Goal: Information Seeking & Learning: Learn about a topic

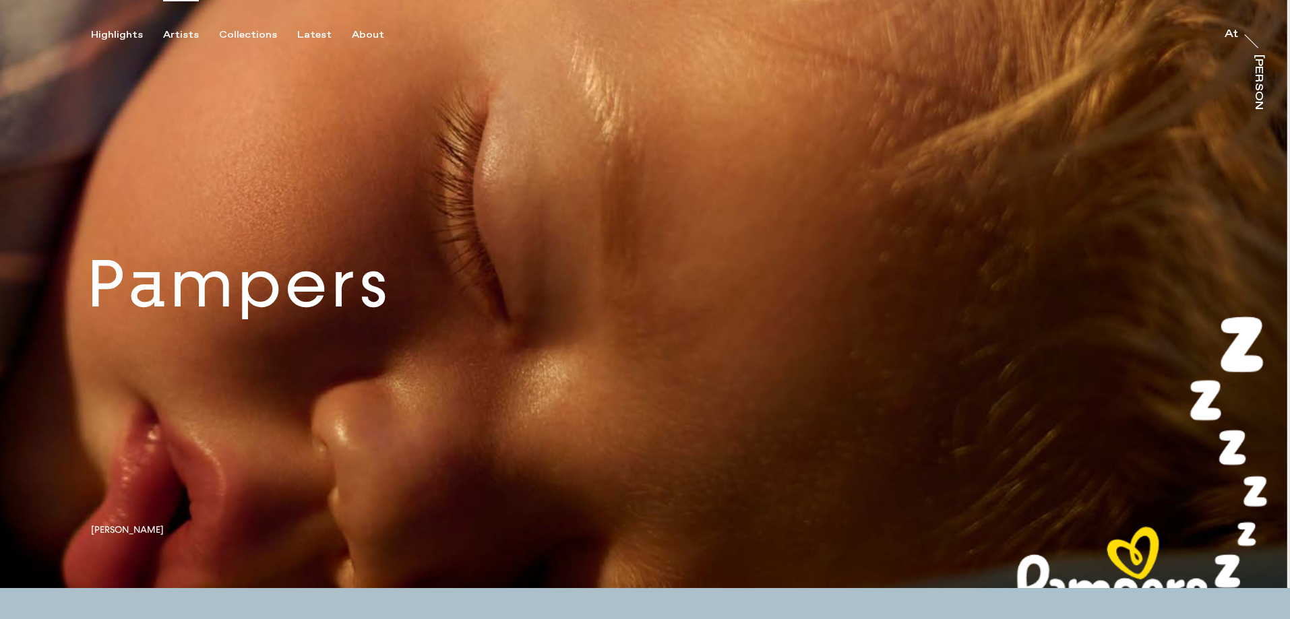
click at [172, 32] on div "Artists" at bounding box center [181, 35] width 36 height 12
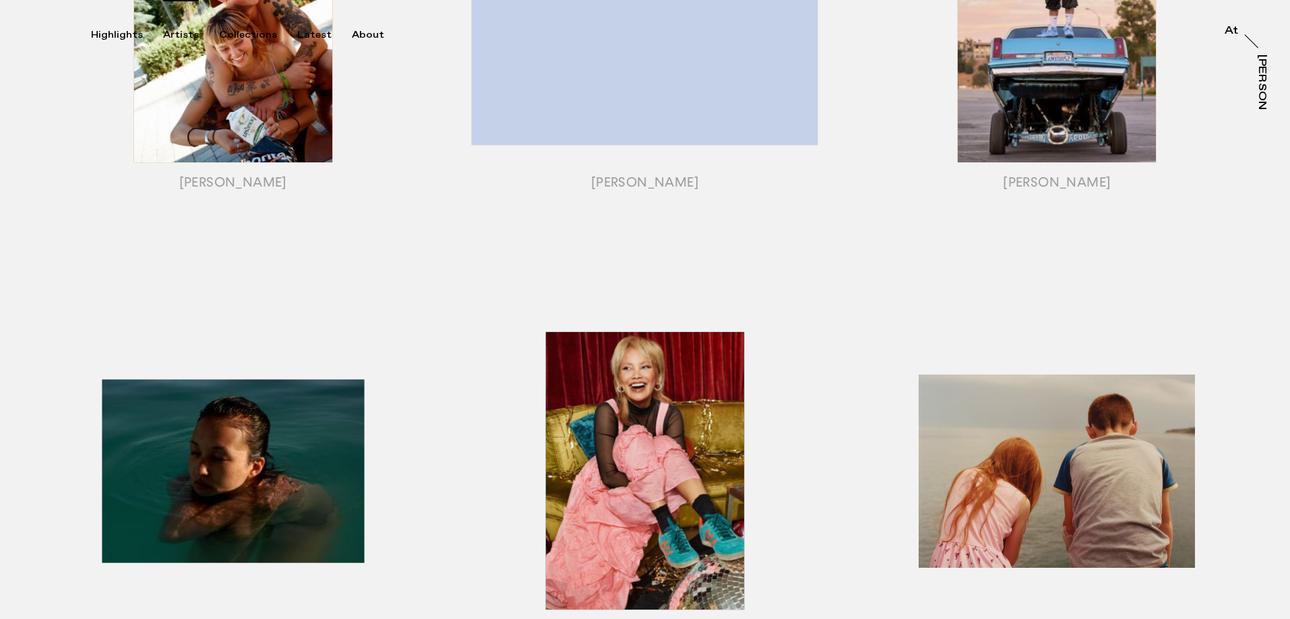
scroll to position [404, 0]
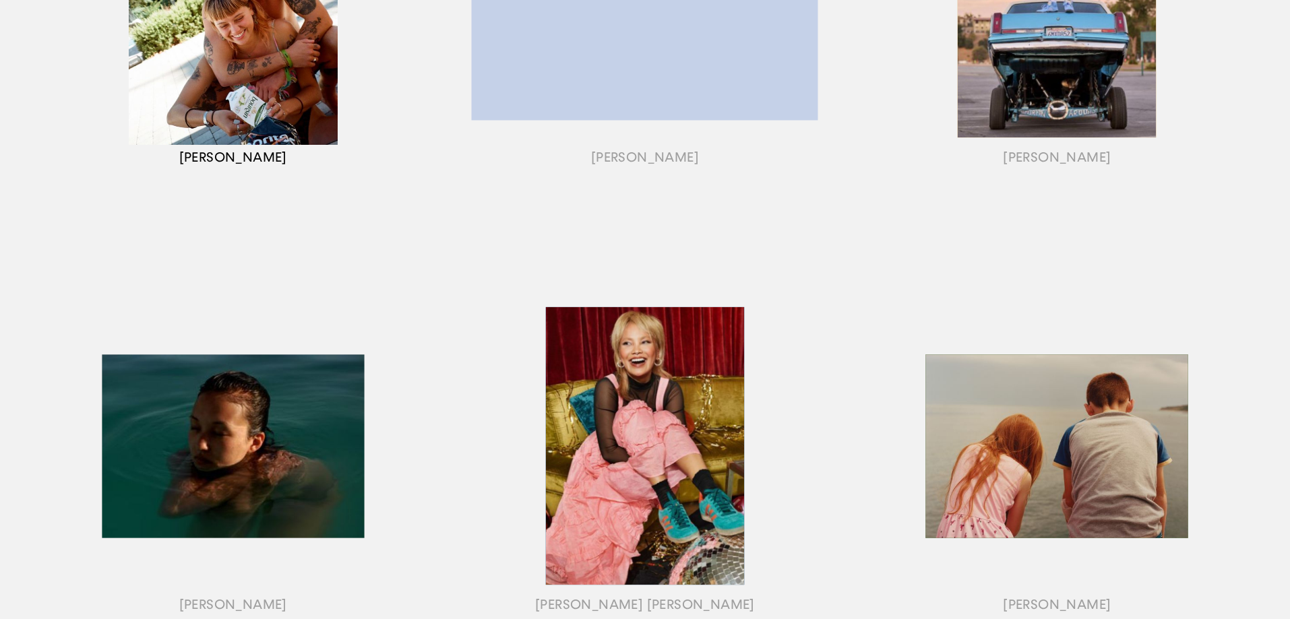
click at [269, 117] on div "button" at bounding box center [233, 15] width 412 height 421
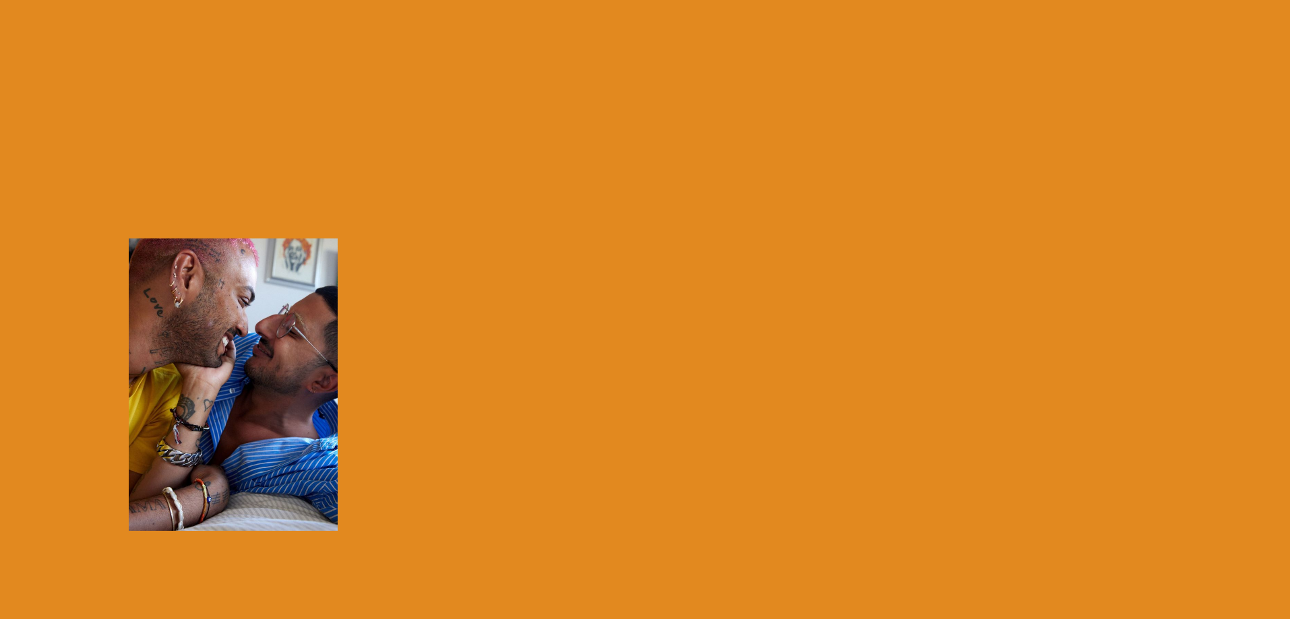
scroll to position [0, 0]
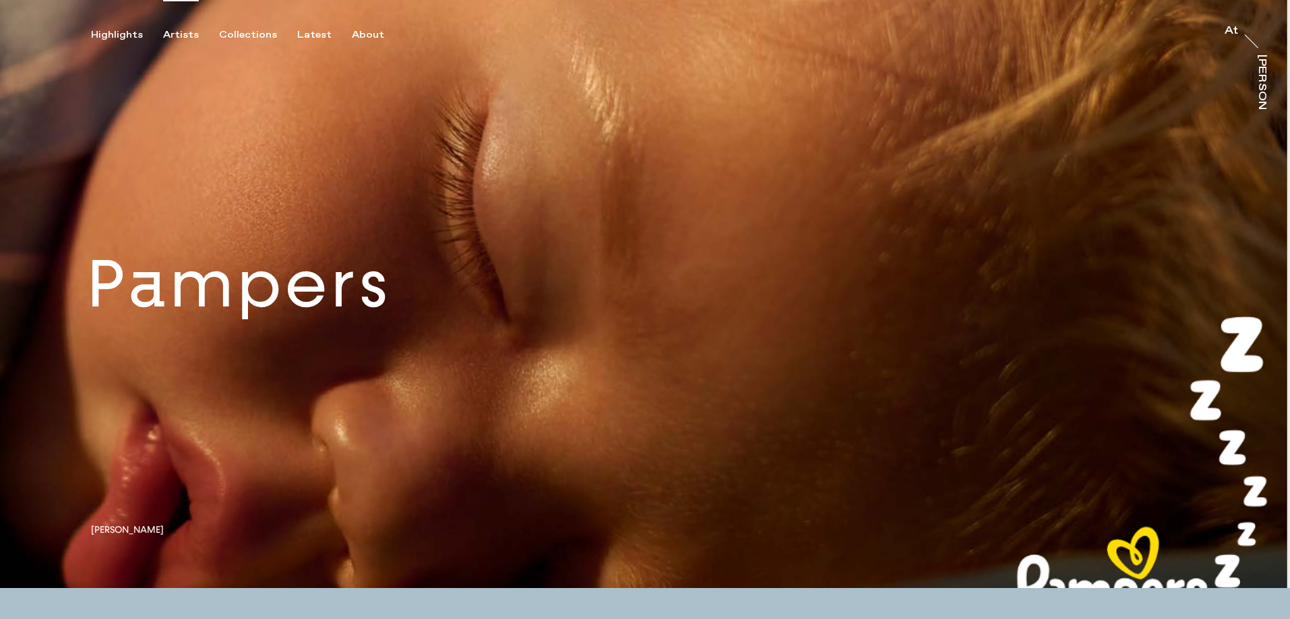
click at [179, 36] on div "Artists" at bounding box center [181, 35] width 36 height 12
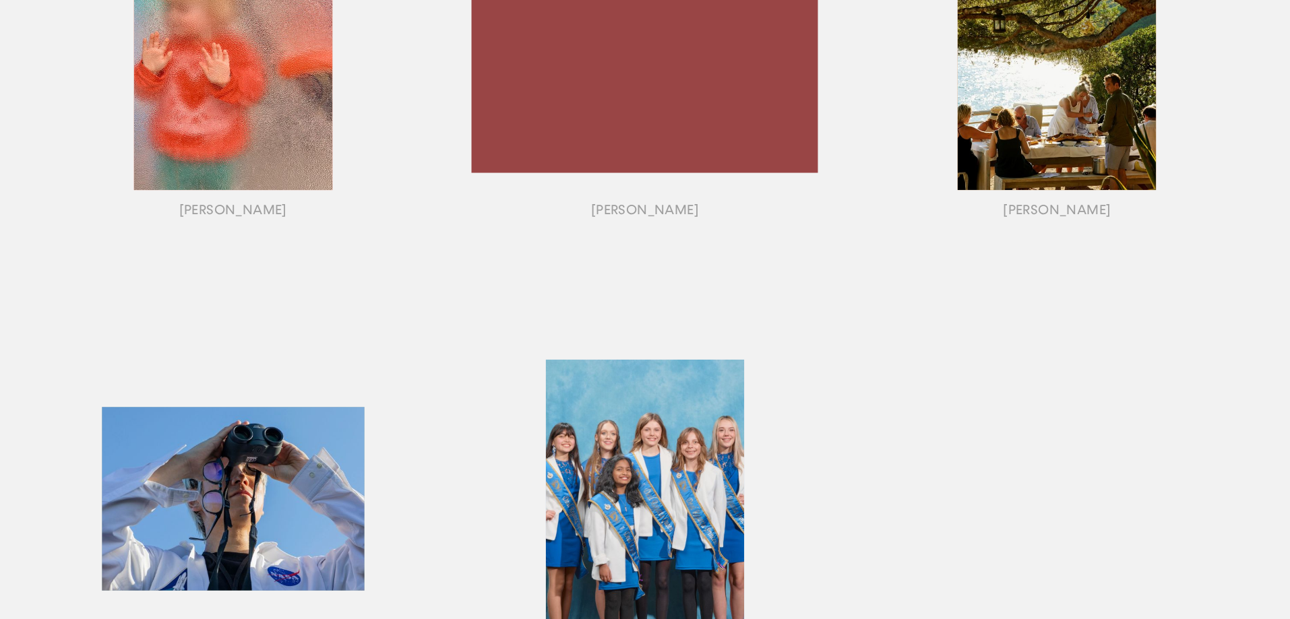
scroll to position [1550, 0]
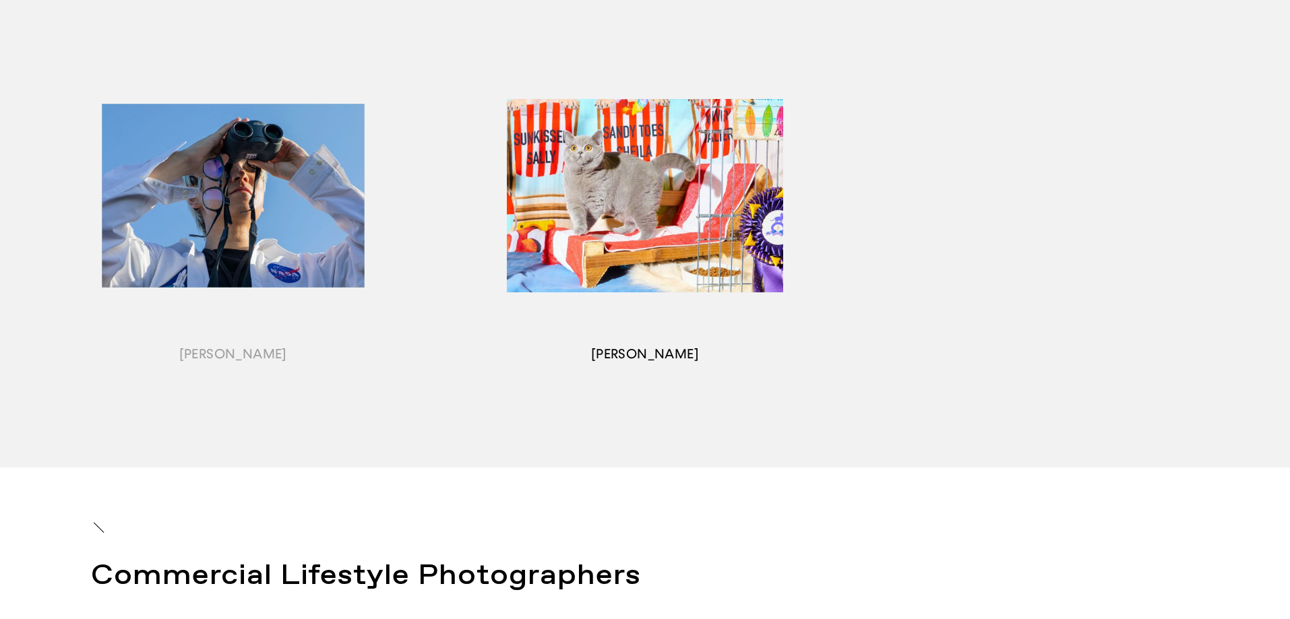
drag, startPoint x: 652, startPoint y: 253, endPoint x: 621, endPoint y: 203, distance: 59.1
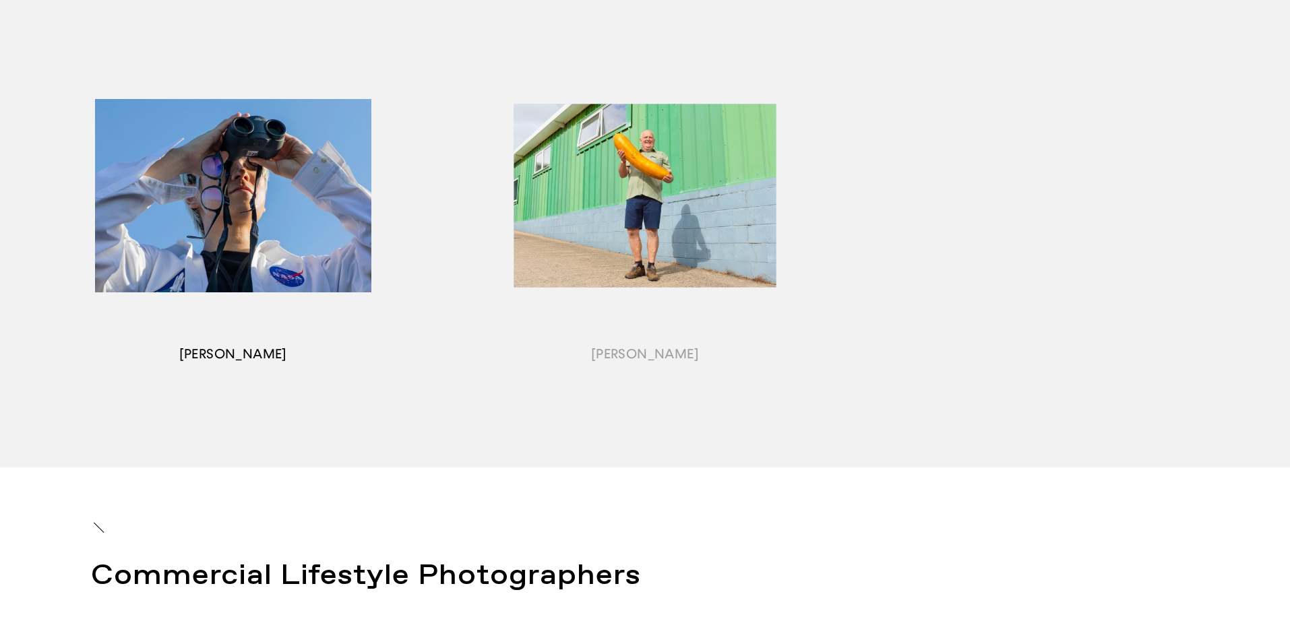
drag, startPoint x: 621, startPoint y: 203, endPoint x: 235, endPoint y: 247, distance: 388.1
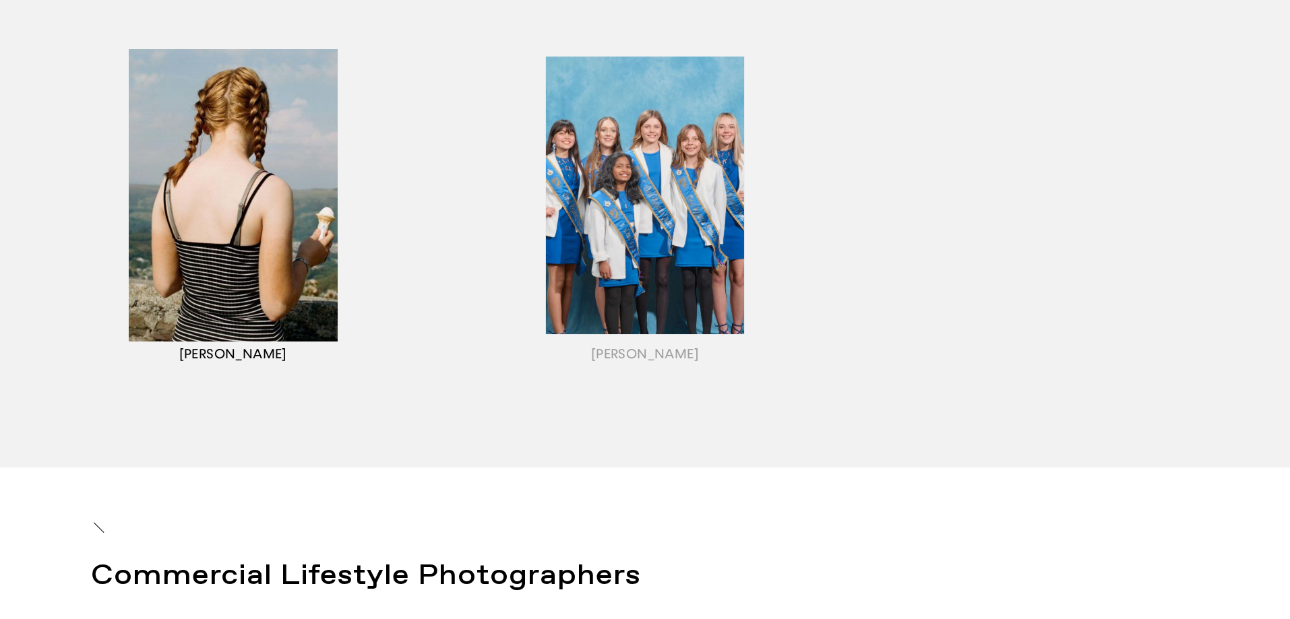
drag, startPoint x: 235, startPoint y: 247, endPoint x: 113, endPoint y: 419, distance: 211.2
click at [113, 419] on div "button" at bounding box center [233, 212] width 412 height 421
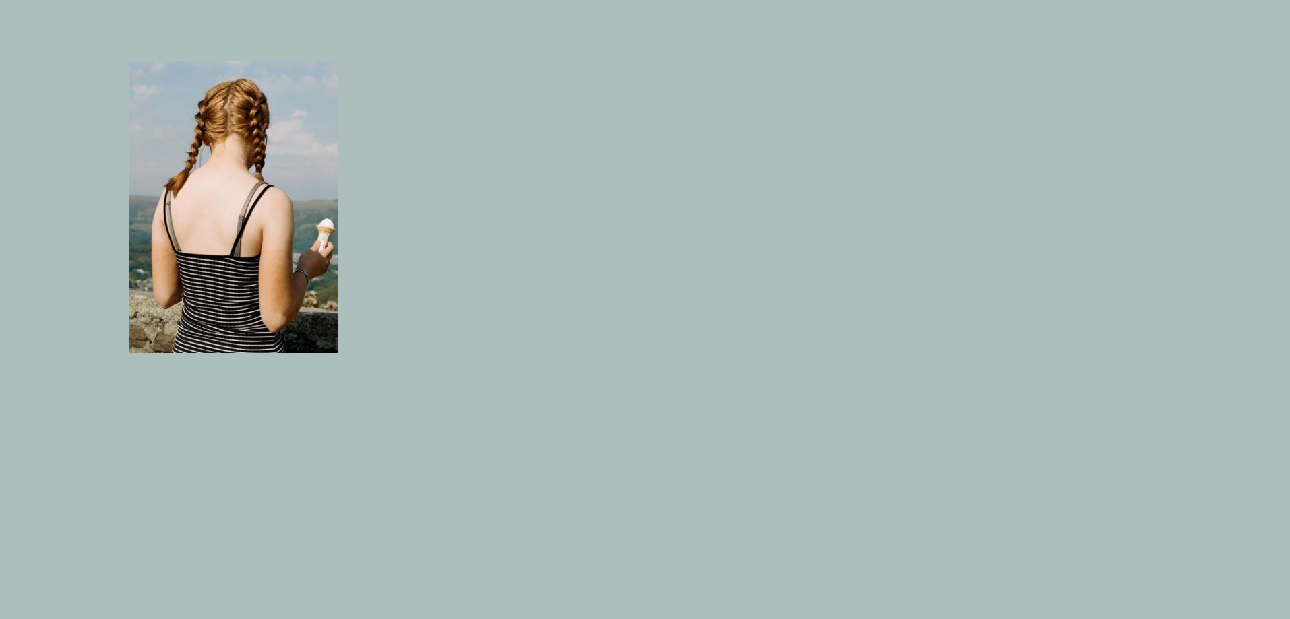
click at [723, 129] on div at bounding box center [645, 309] width 1290 height 619
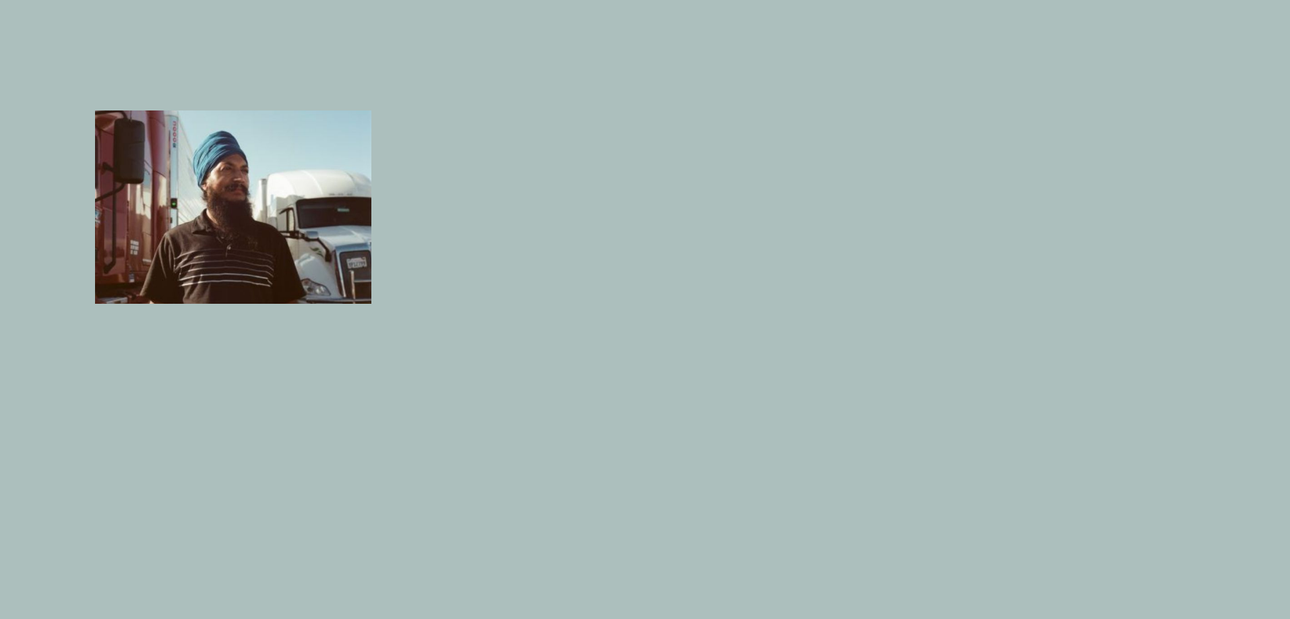
click at [1251, 158] on div at bounding box center [645, 309] width 1290 height 619
drag, startPoint x: 390, startPoint y: 374, endPoint x: 376, endPoint y: 353, distance: 25.2
click at [389, 372] on div "button" at bounding box center [233, 212] width 412 height 421
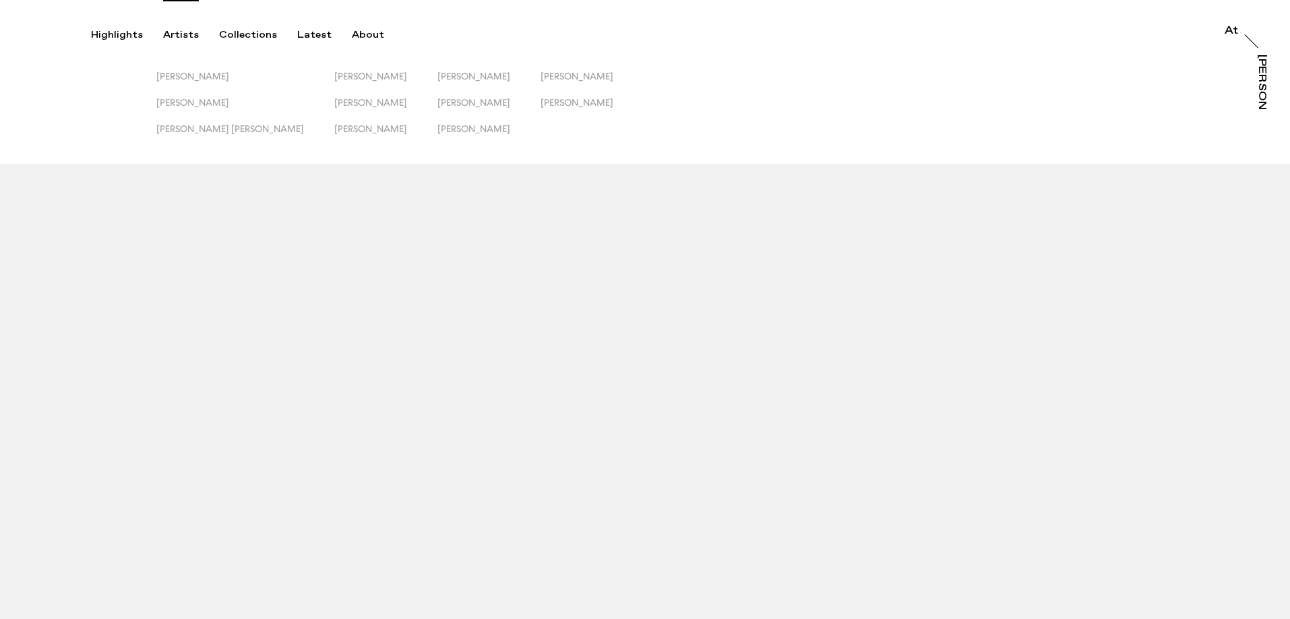
click at [166, 30] on div "Artists" at bounding box center [181, 35] width 36 height 12
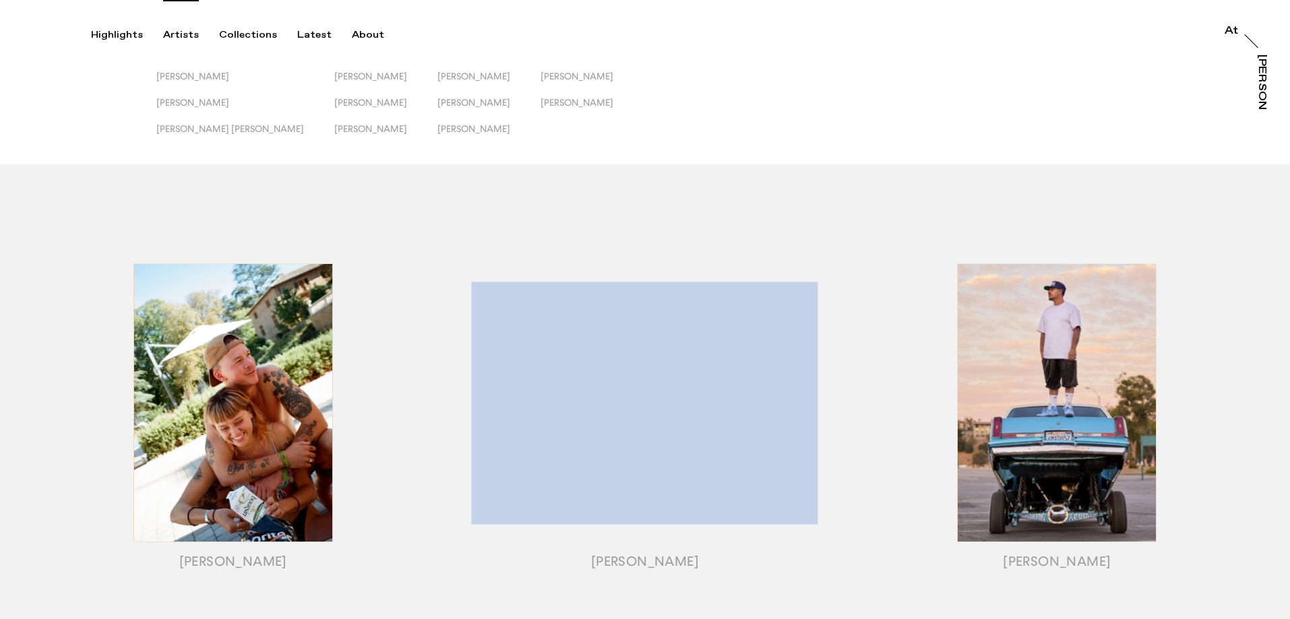
drag, startPoint x: 140, startPoint y: 70, endPoint x: 260, endPoint y: 71, distance: 120.0
click at [260, 71] on div "[PERSON_NAME] [PERSON_NAME] [PERSON_NAME] [PERSON_NAME] [PERSON_NAME] [PERSON_N…" at bounding box center [645, 82] width 1290 height 164
click at [344, 68] on div "[PERSON_NAME] [PERSON_NAME] [PERSON_NAME] [PERSON_NAME] [PERSON_NAME] [PERSON_N…" at bounding box center [645, 82] width 1290 height 164
click at [285, 55] on div "[PERSON_NAME] [PERSON_NAME] [PERSON_NAME] [PERSON_NAME] [PERSON_NAME] [PERSON_N…" at bounding box center [645, 82] width 1290 height 164
drag, startPoint x: 288, startPoint y: 71, endPoint x: 294, endPoint y: 67, distance: 6.9
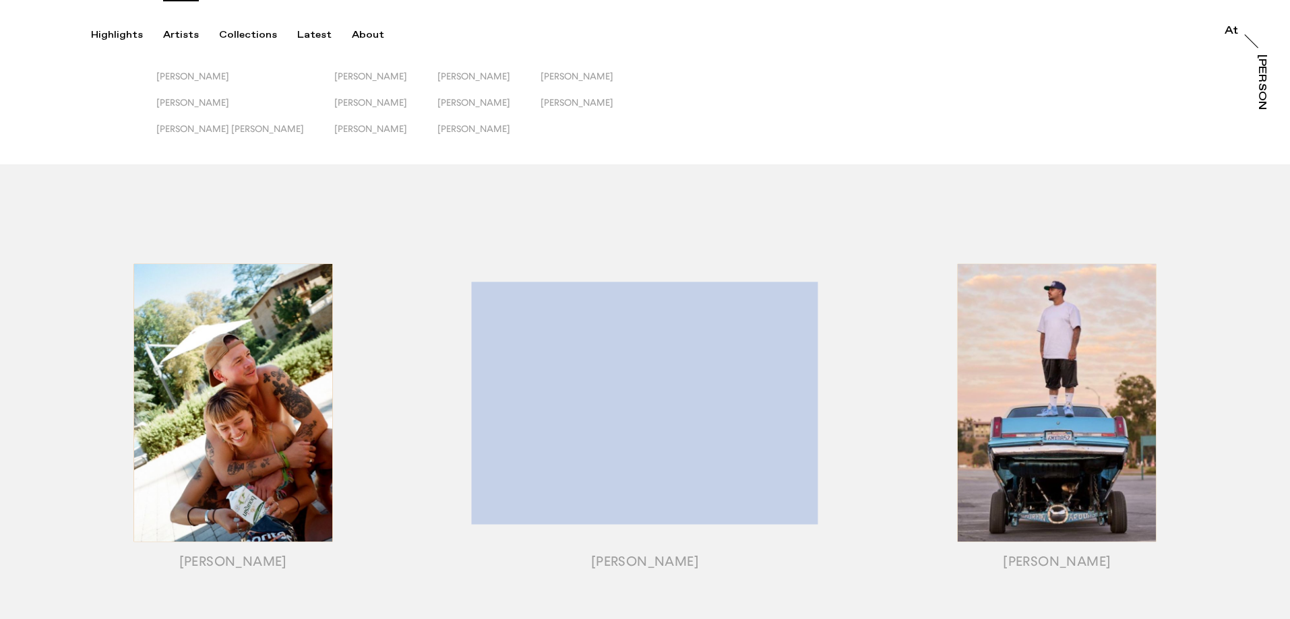
click at [338, 67] on div "[PERSON_NAME] [PERSON_NAME] [PERSON_NAME] [PERSON_NAME] [PERSON_NAME] [PERSON_N…" at bounding box center [645, 82] width 1290 height 164
drag, startPoint x: 154, startPoint y: 98, endPoint x: 204, endPoint y: 97, distance: 50.6
click at [204, 97] on div "[PERSON_NAME] [PERSON_NAME] [PERSON_NAME] [PERSON_NAME] [PERSON_NAME] [PERSON_N…" at bounding box center [645, 82] width 1290 height 164
click at [231, 102] on div "[PERSON_NAME]" at bounding box center [230, 102] width 148 height 11
drag, startPoint x: 220, startPoint y: 110, endPoint x: 197, endPoint y: 111, distance: 23.6
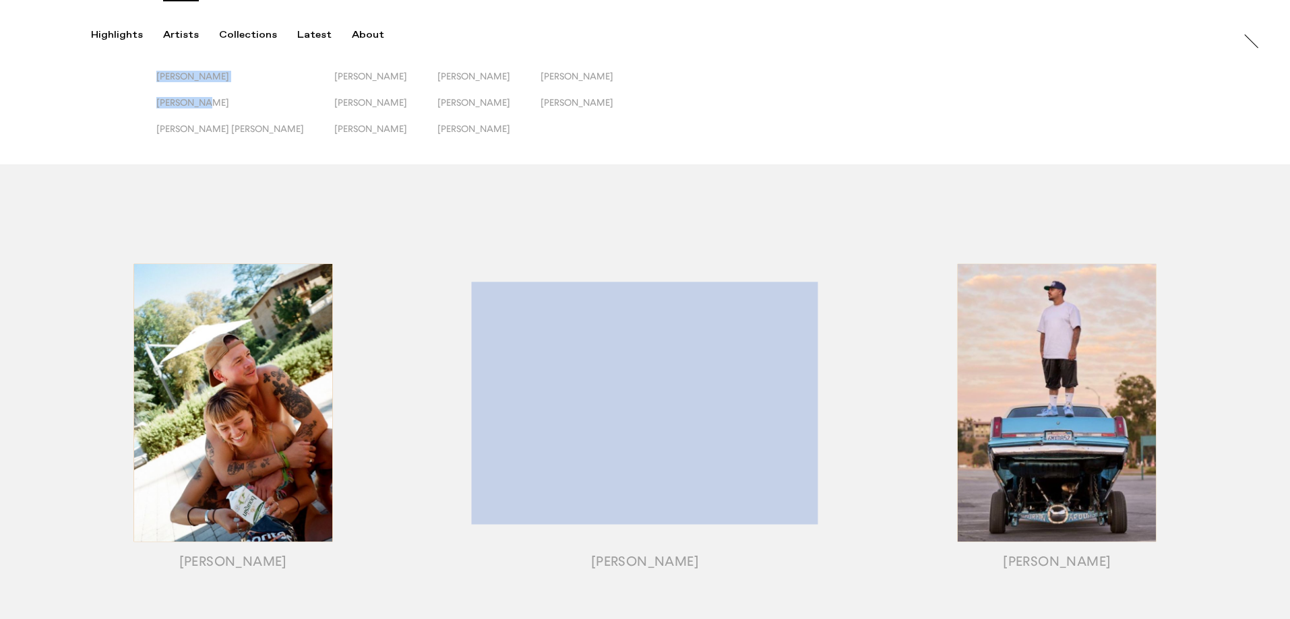
click at [197, 111] on button "[PERSON_NAME]" at bounding box center [245, 110] width 178 height 26
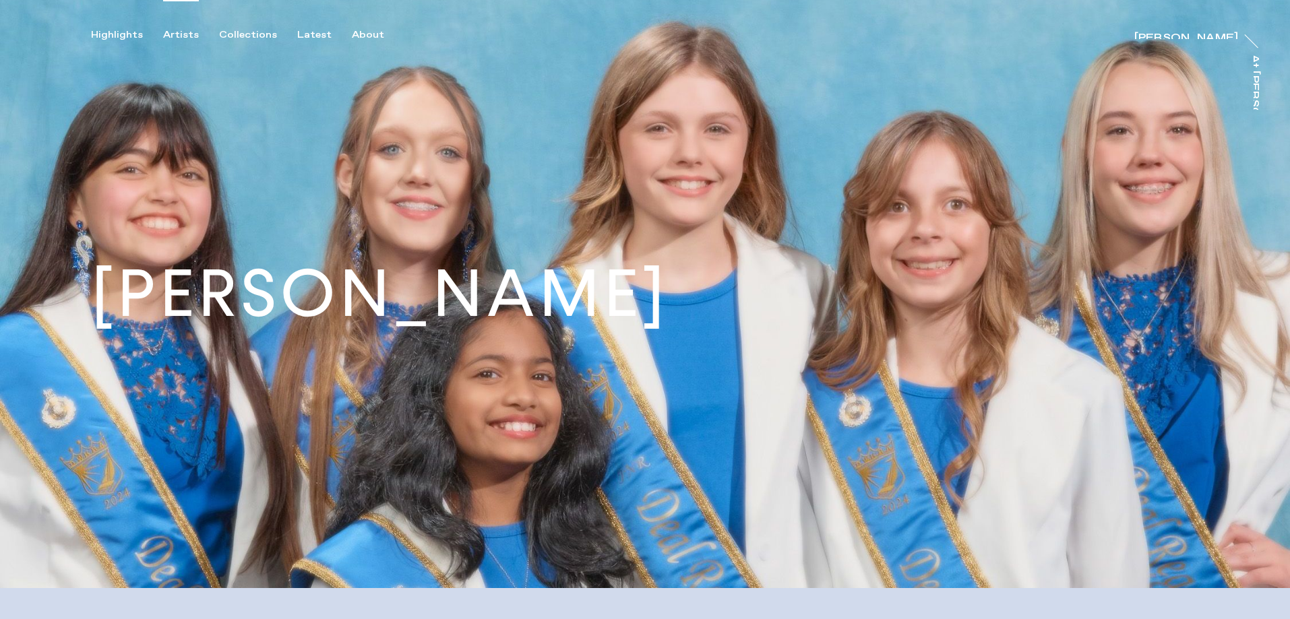
click at [176, 40] on div "Artists" at bounding box center [181, 35] width 36 height 12
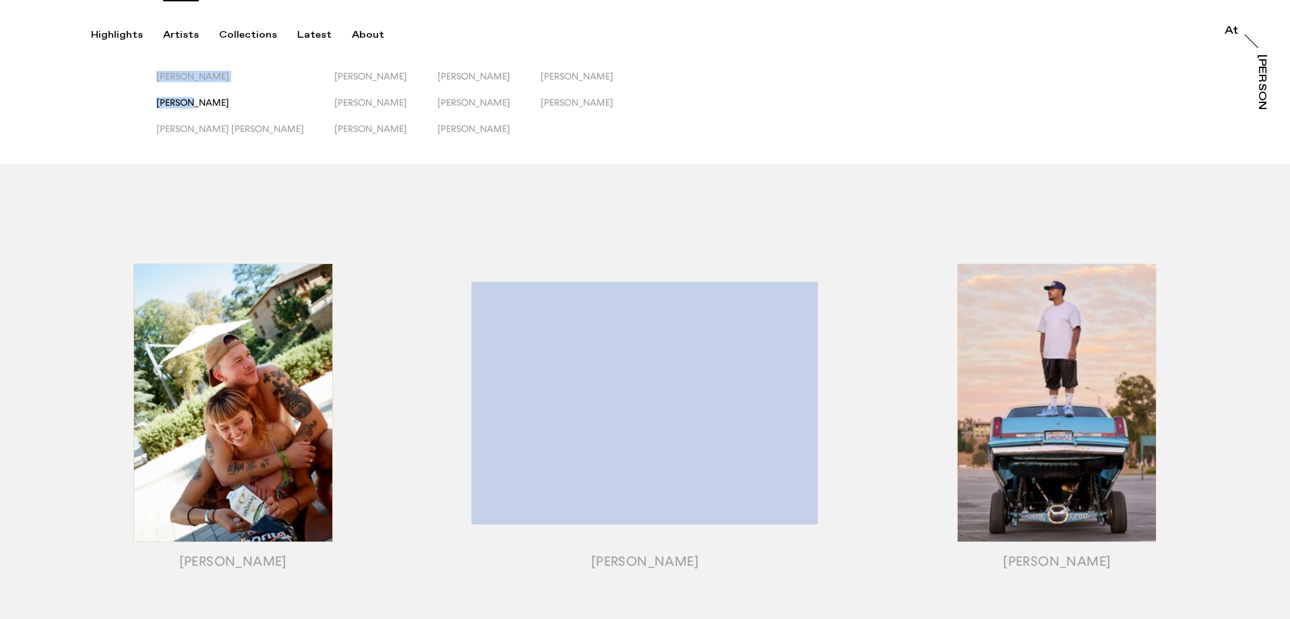
drag, startPoint x: 156, startPoint y: 104, endPoint x: 193, endPoint y: 100, distance: 37.2
click at [193, 100] on div "[PERSON_NAME] [PERSON_NAME] [PERSON_NAME] [PERSON_NAME] [PERSON_NAME] [PERSON_N…" at bounding box center [645, 82] width 1290 height 164
click at [131, 104] on div "[PERSON_NAME] [PERSON_NAME] [PERSON_NAME] [PERSON_NAME] [PERSON_NAME] [PERSON_N…" at bounding box center [645, 82] width 1290 height 164
drag, startPoint x: 156, startPoint y: 109, endPoint x: 224, endPoint y: 103, distance: 67.6
click at [224, 103] on button "[PERSON_NAME]" at bounding box center [245, 110] width 178 height 26
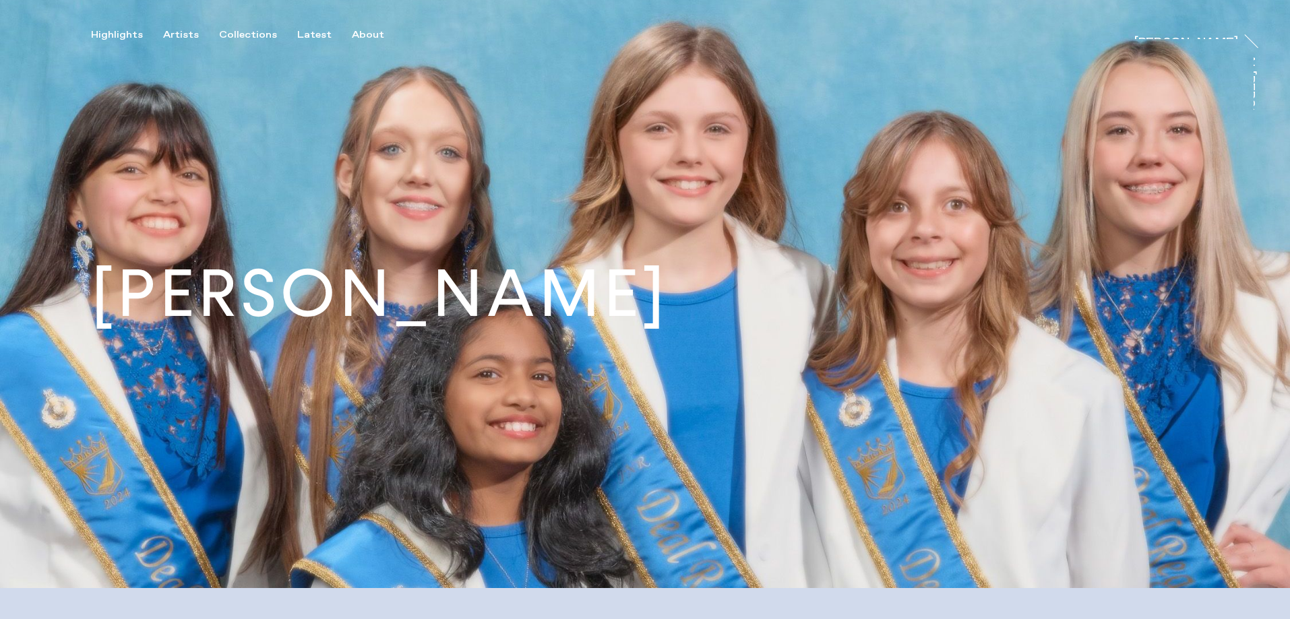
drag, startPoint x: 228, startPoint y: 104, endPoint x: 187, endPoint y: 102, distance: 41.2
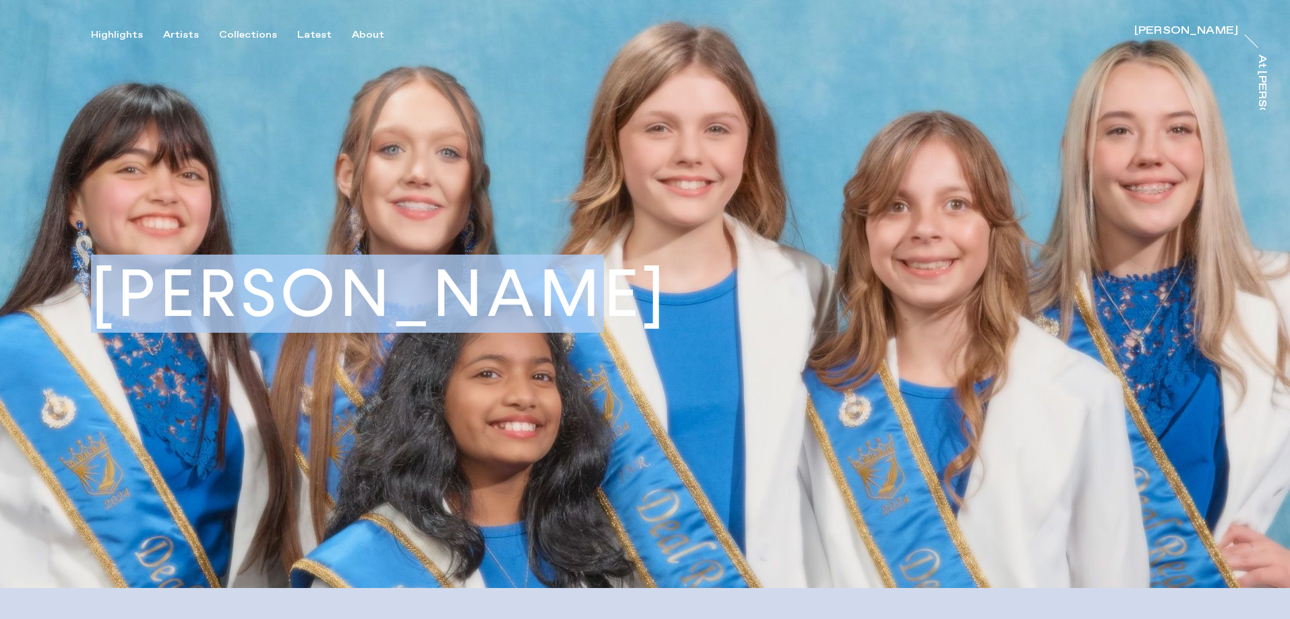
drag, startPoint x: 106, startPoint y: 286, endPoint x: 573, endPoint y: 284, distance: 466.4
click at [573, 284] on div "[PERSON_NAME]" at bounding box center [380, 294] width 760 height 65
click at [193, 36] on div "Artists" at bounding box center [181, 35] width 36 height 12
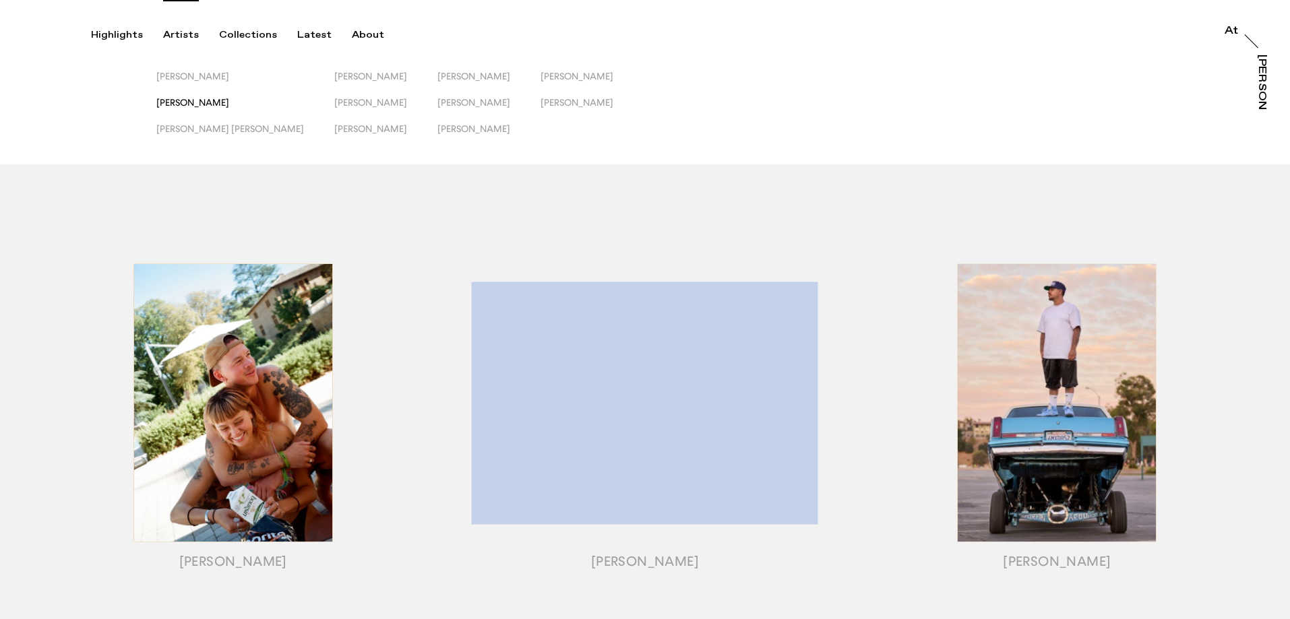
click at [186, 102] on span "[PERSON_NAME]" at bounding box center [192, 102] width 73 height 11
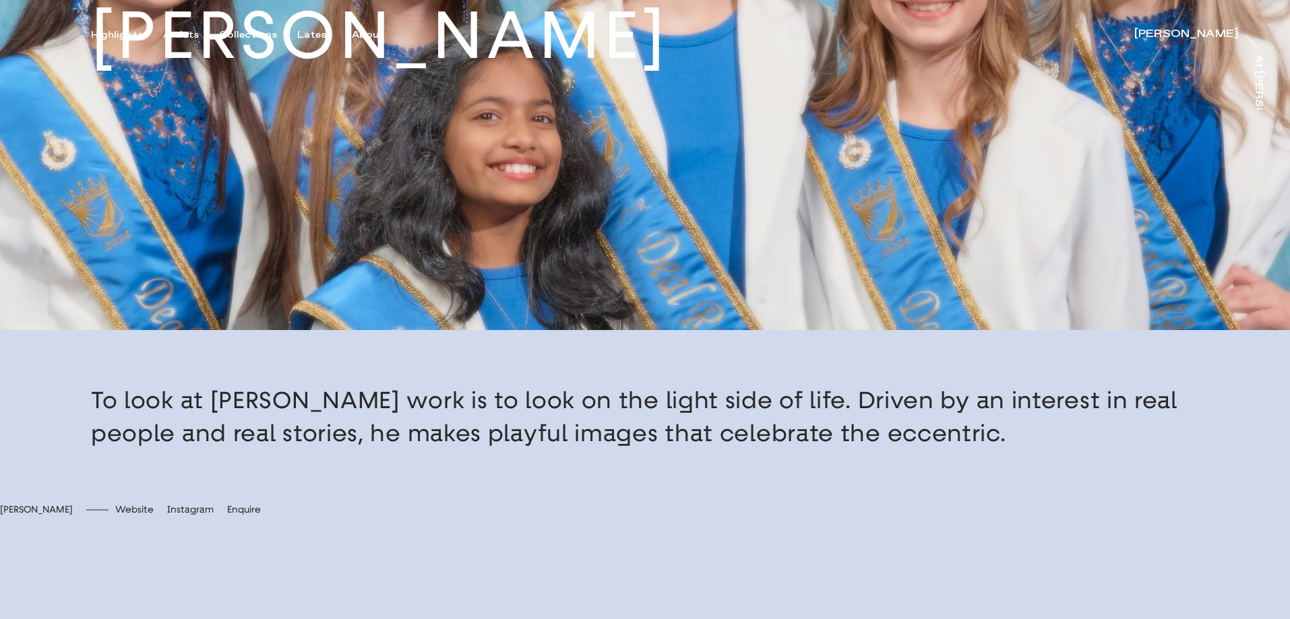
scroll to position [472, 0]
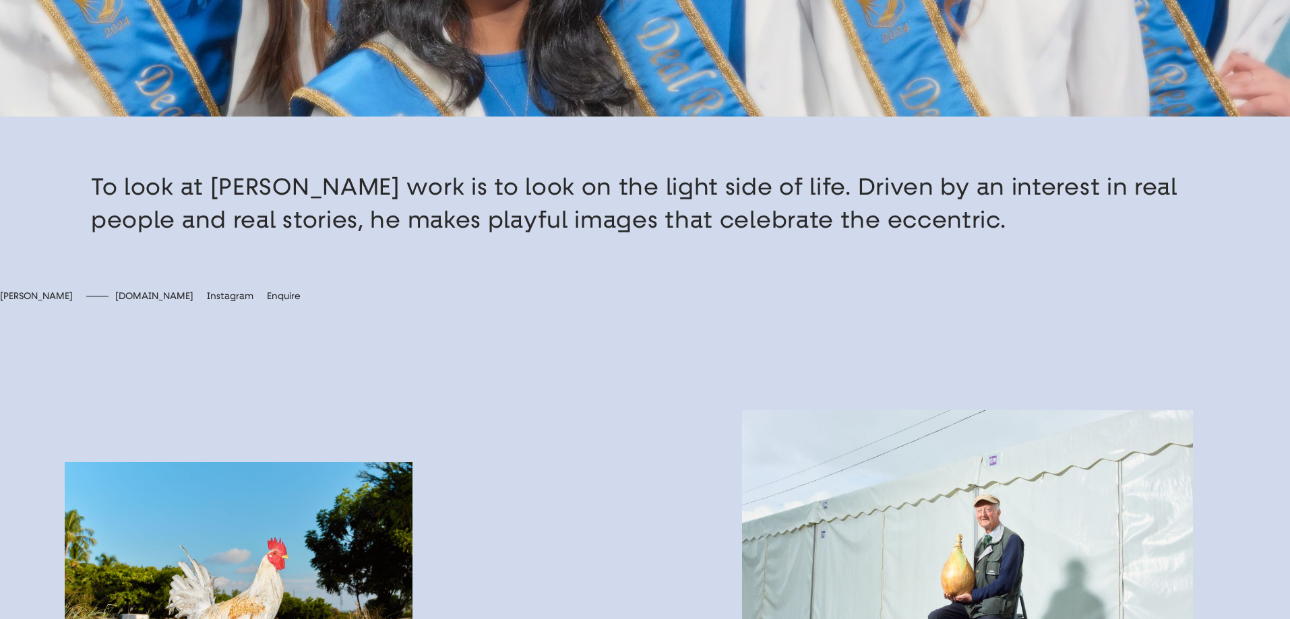
click at [193, 302] on span "[DOMAIN_NAME]" at bounding box center [154, 296] width 78 height 11
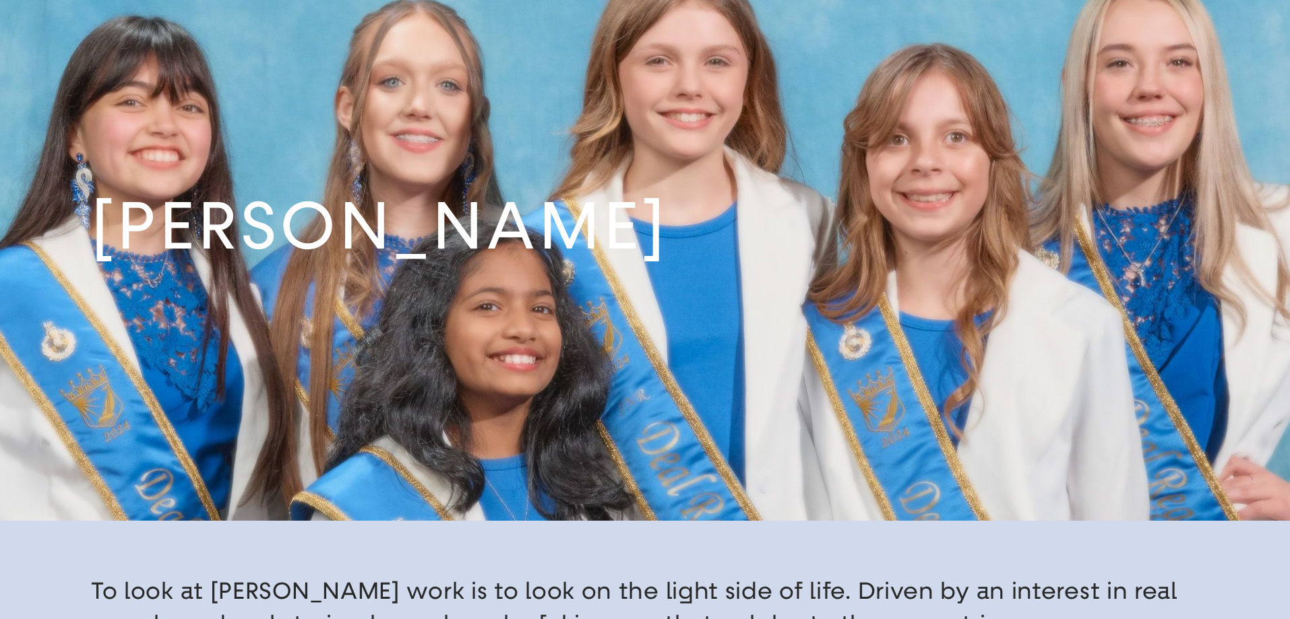
scroll to position [0, 0]
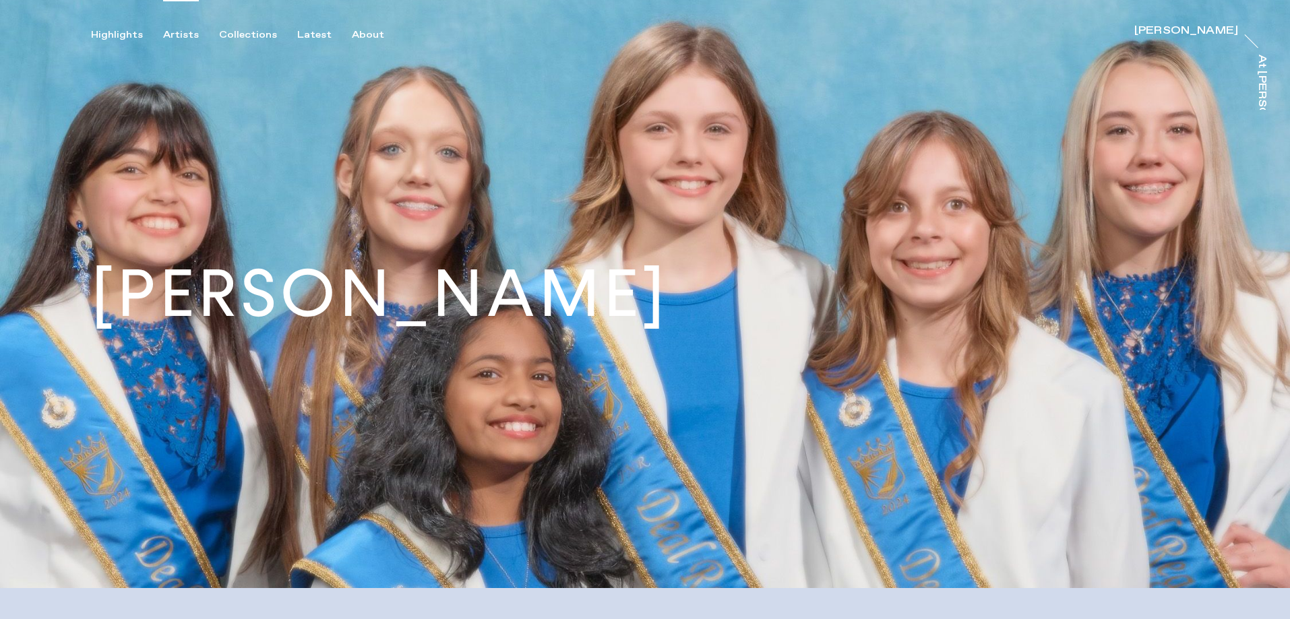
click at [187, 35] on div "Artists" at bounding box center [181, 35] width 36 height 12
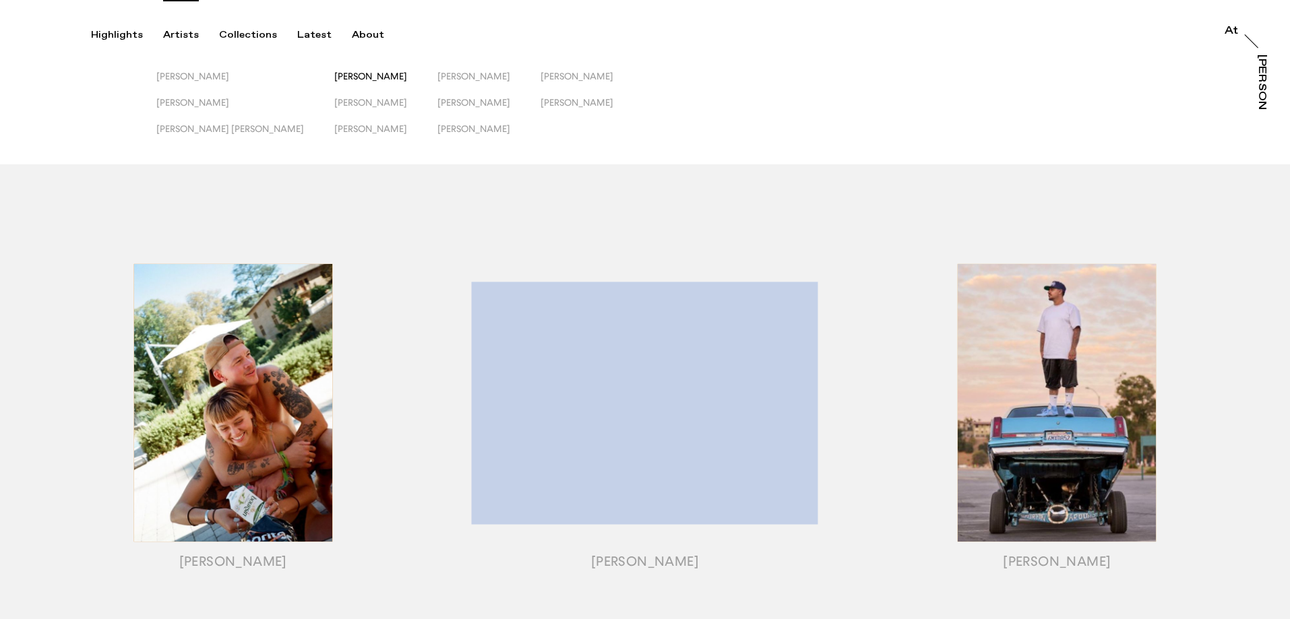
click at [334, 80] on span "[PERSON_NAME]" at bounding box center [370, 76] width 73 height 11
click at [334, 101] on span "[PERSON_NAME]" at bounding box center [370, 102] width 73 height 11
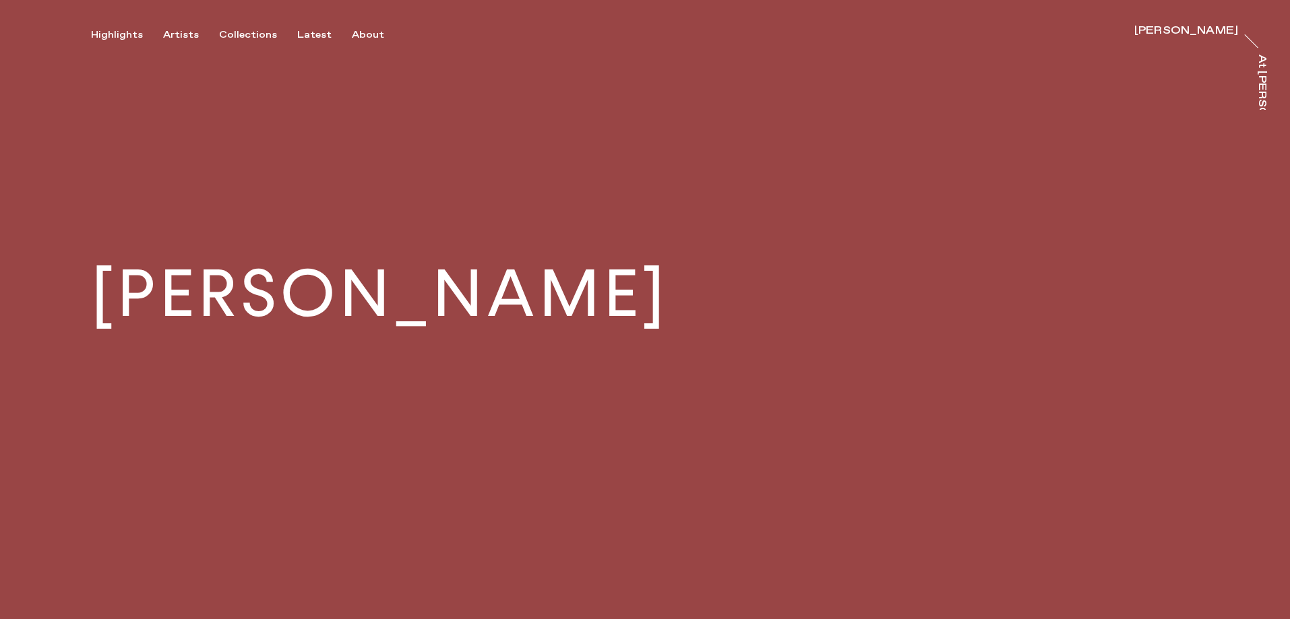
click at [173, 28] on div "Highlights Artists Collections Latest About [PERSON_NAME] [PERSON_NAME] At [PER…" at bounding box center [647, 20] width 1294 height 41
click at [173, 33] on div "Artists" at bounding box center [181, 35] width 36 height 12
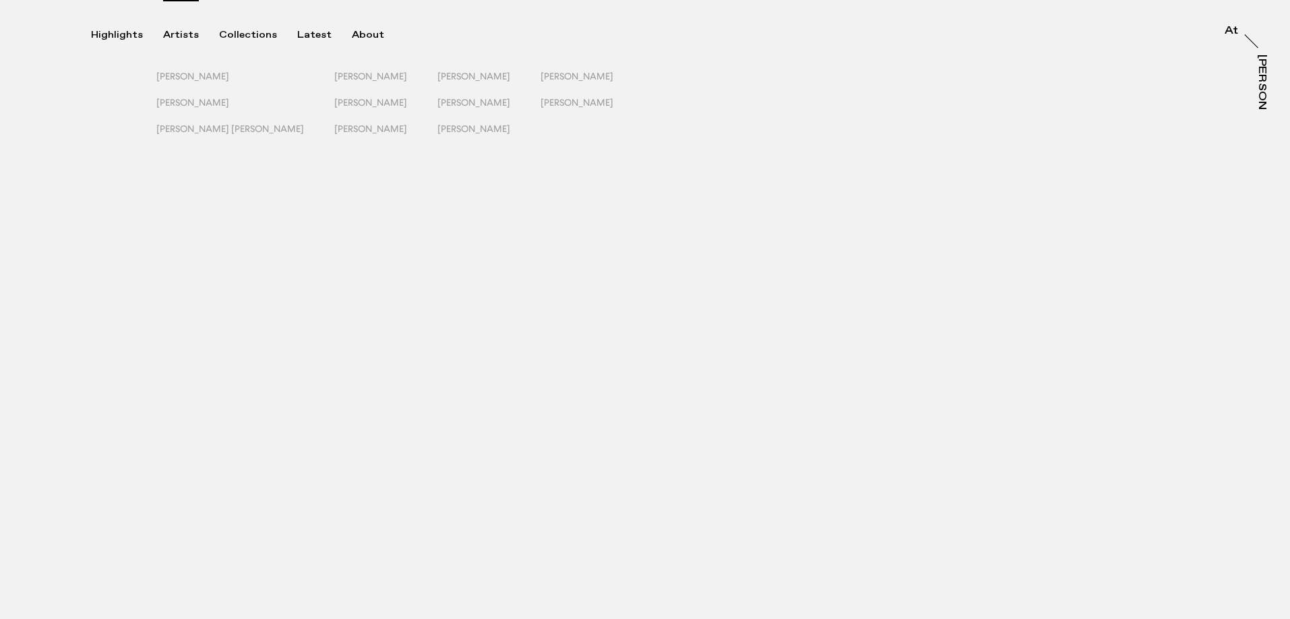
click at [173, 33] on div "Artists" at bounding box center [181, 35] width 36 height 12
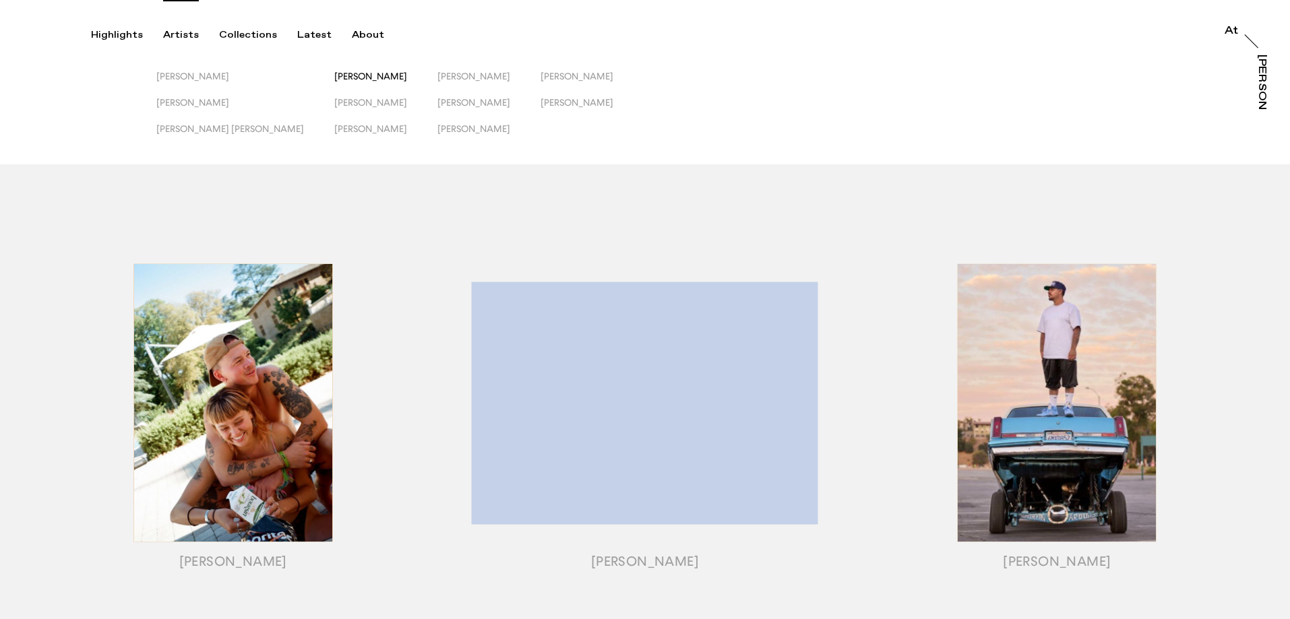
click at [334, 75] on span "[PERSON_NAME]" at bounding box center [370, 76] width 73 height 11
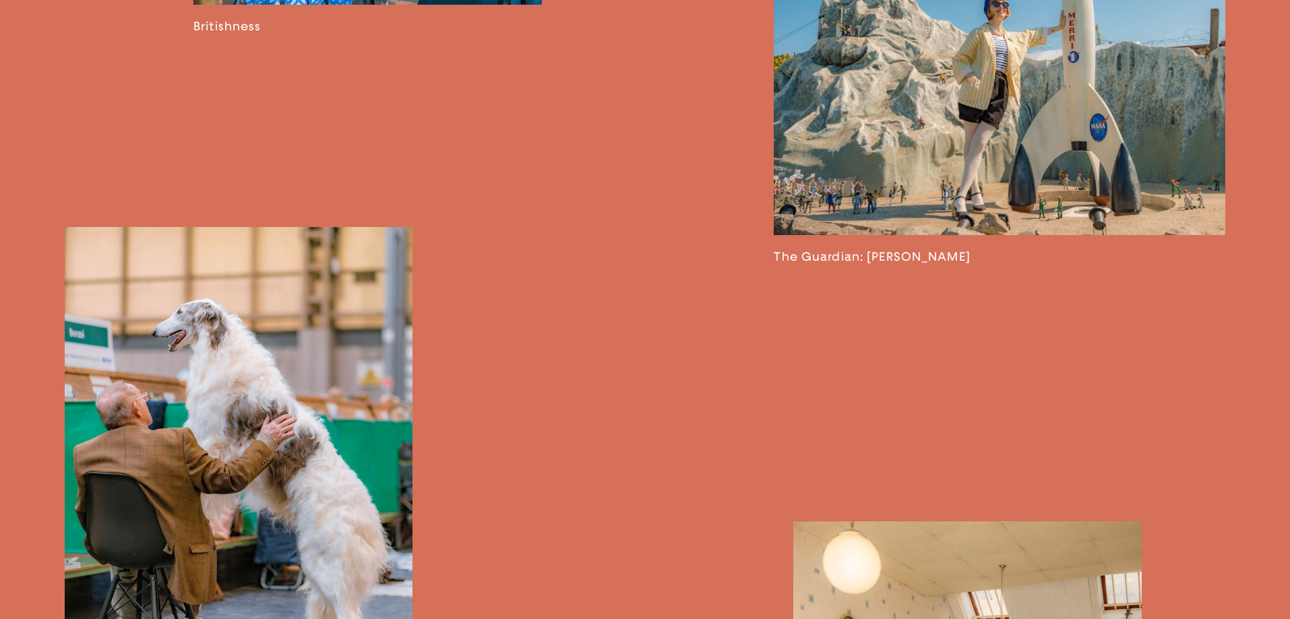
scroll to position [2022, 0]
